Goal: Navigation & Orientation: Find specific page/section

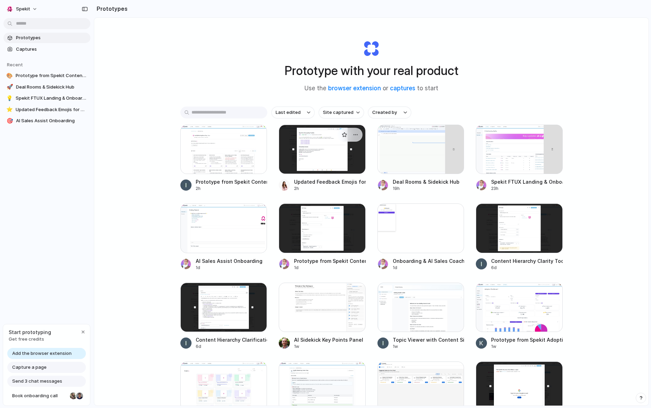
click at [304, 157] on div at bounding box center [322, 149] width 87 height 49
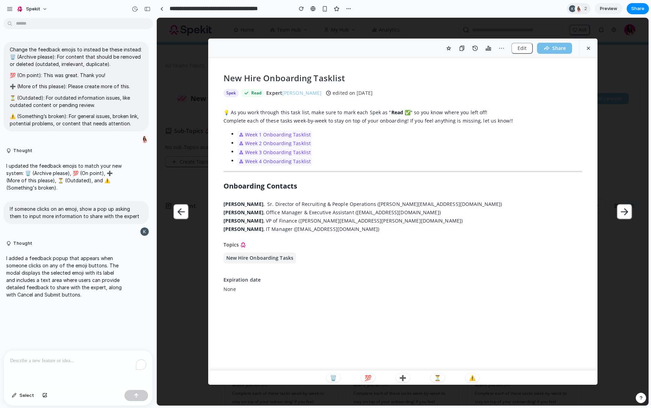
click at [633, 165] on div "Edit Share New Hire Onboarding Tasklist Spek Read Expert [PERSON_NAME] edited o…" at bounding box center [403, 212] width 492 height 388
click at [162, 8] on div at bounding box center [161, 9] width 3 height 4
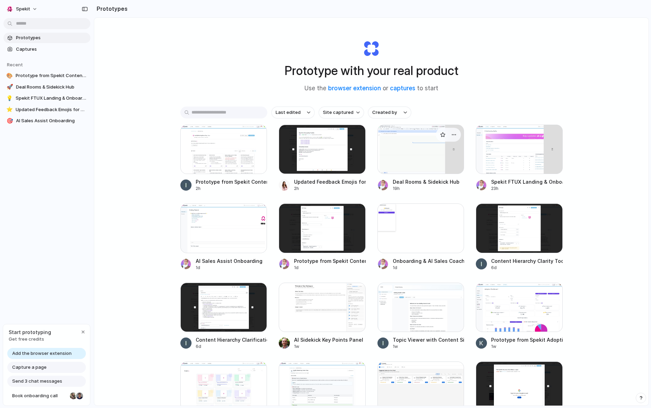
click at [412, 144] on div at bounding box center [420, 149] width 87 height 49
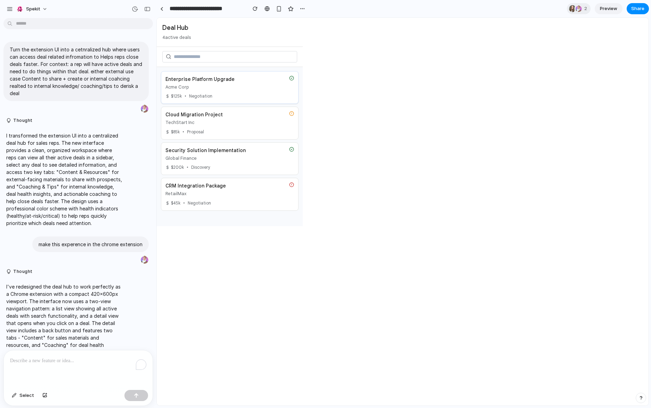
click at [247, 89] on div "Acme Corp" at bounding box center [225, 87] width 121 height 7
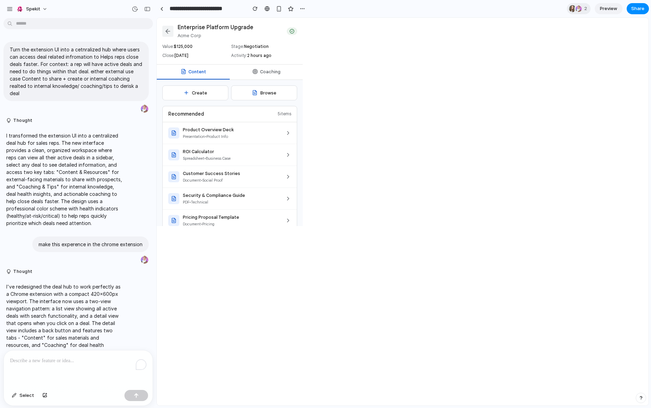
click at [169, 33] on icon at bounding box center [167, 31] width 7 height 7
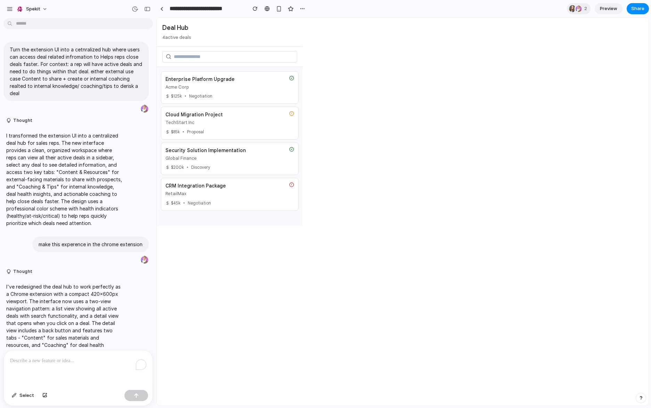
scroll to position [638, 0]
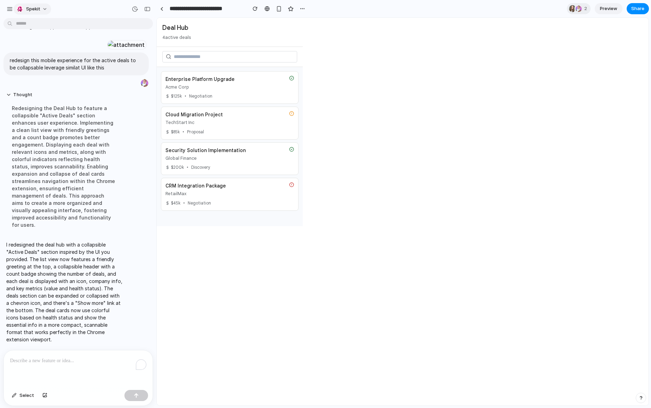
click at [32, 10] on span "Spekit" at bounding box center [33, 9] width 14 height 7
click at [366, 98] on div "Settings Invite members Change theme Sign out" at bounding box center [325, 204] width 651 height 408
click at [161, 9] on div at bounding box center [161, 9] width 3 height 4
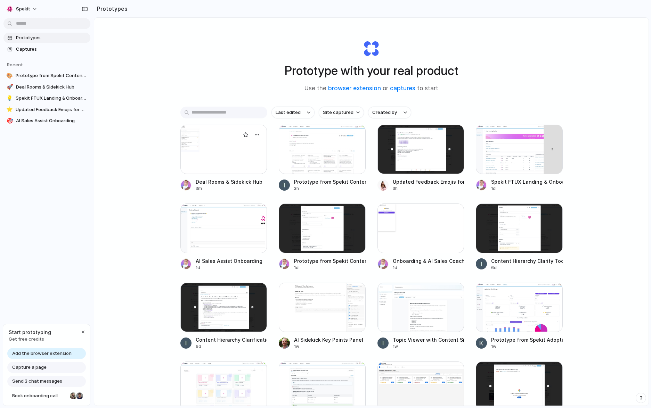
click at [216, 143] on div at bounding box center [223, 149] width 87 height 49
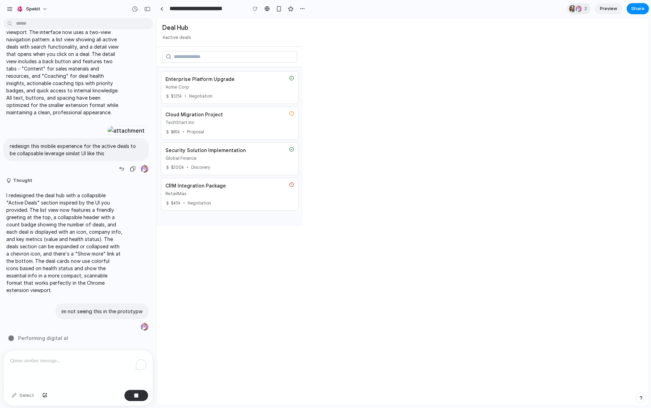
scroll to position [559, 0]
click at [240, 92] on div "Enterprise Platform Upgrade Acme Corp $ 125 k • Negotiation" at bounding box center [230, 87] width 138 height 33
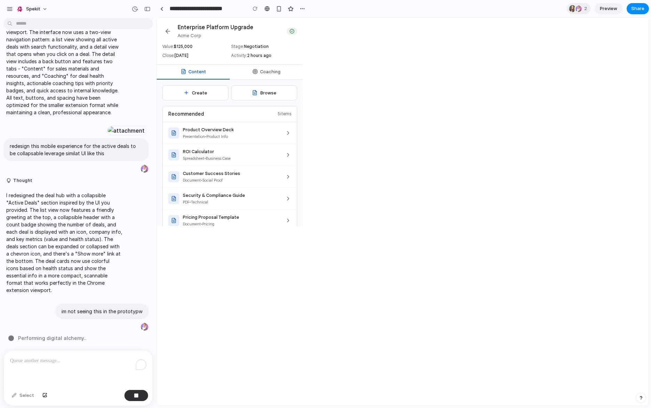
click at [266, 71] on button "Coaching" at bounding box center [266, 72] width 73 height 15
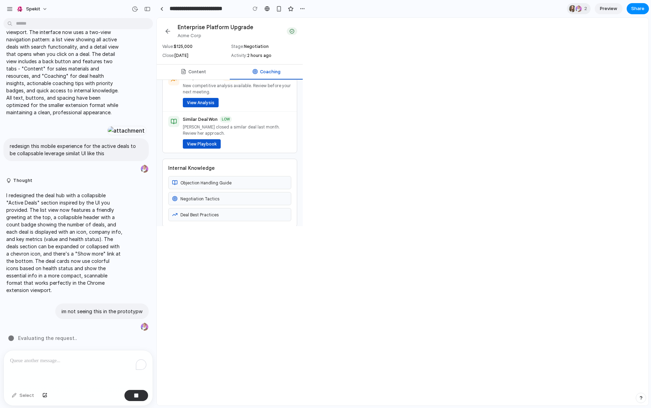
scroll to position [109, 0]
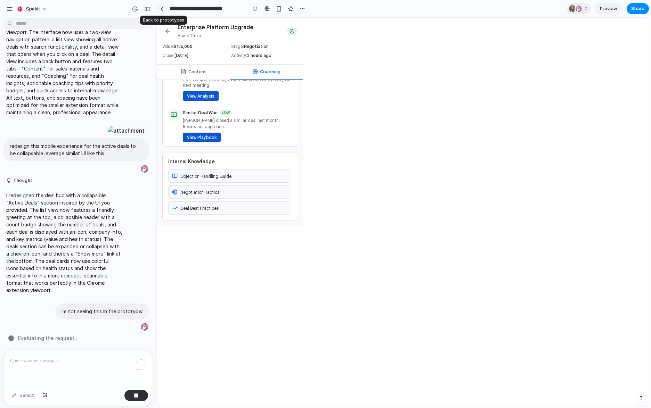
click at [162, 10] on div at bounding box center [161, 9] width 3 height 4
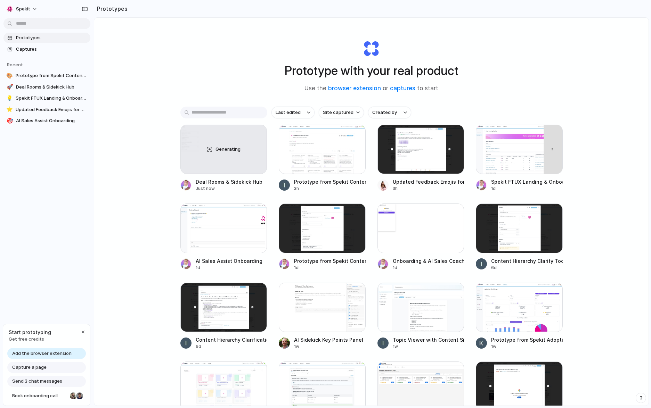
click at [33, 39] on span "Prototypes" at bounding box center [52, 37] width 72 height 7
click at [407, 89] on link "captures" at bounding box center [402, 88] width 25 height 7
